Goal: Navigation & Orientation: Find specific page/section

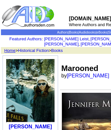
click at [10, 50] on link "Home" at bounding box center [9, 50] width 11 height 5
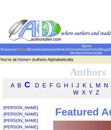
click at [27, 48] on link "Authors" at bounding box center [21, 50] width 11 height 4
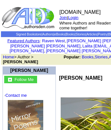
scroll to position [0, 102]
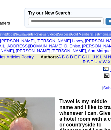
click at [108, 67] on img at bounding box center [105, 69] width 5 height 5
